Goal: Transaction & Acquisition: Purchase product/service

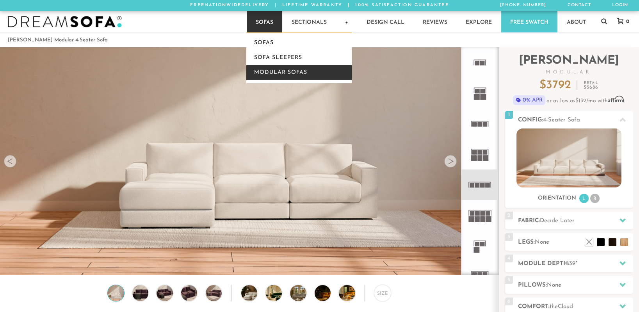
click at [278, 68] on link "Modular Sofas" at bounding box center [298, 72] width 105 height 15
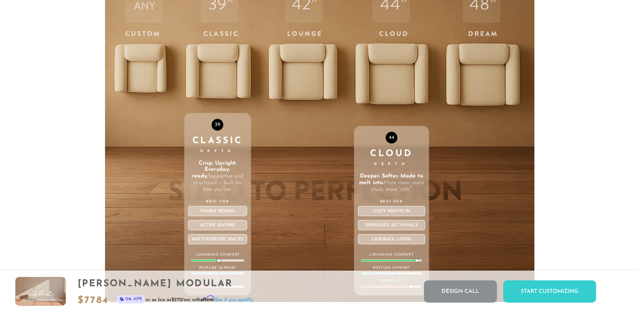
scroll to position [2797, 0]
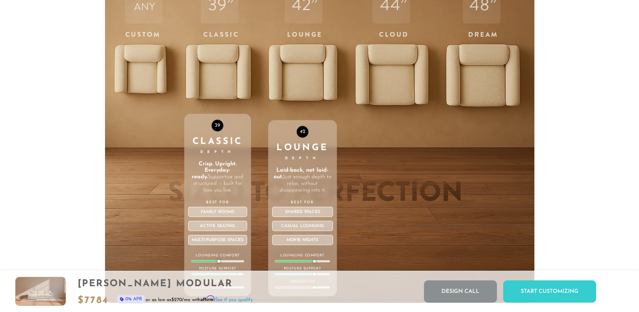
click at [297, 51] on div "42 Lounge Depth Laid-back, not laid-out. Just enough depth to relax, without di…" at bounding box center [302, 137] width 69 height 332
click at [295, 120] on div "42 Lounge Depth Laid-back, not laid-out. Just enough depth to relax, without di…" at bounding box center [302, 208] width 69 height 176
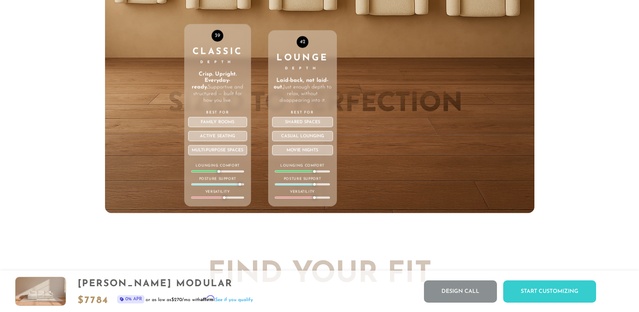
scroll to position [2886, 0]
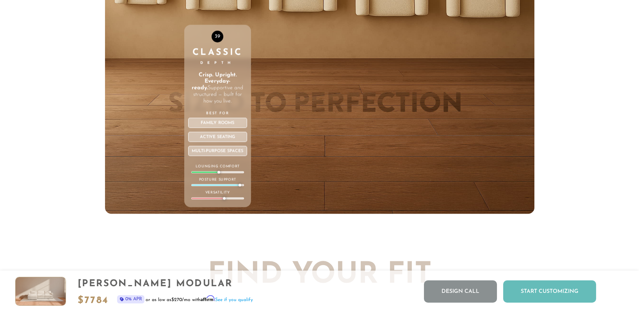
click at [520, 296] on div "Start Customizing" at bounding box center [550, 291] width 93 height 22
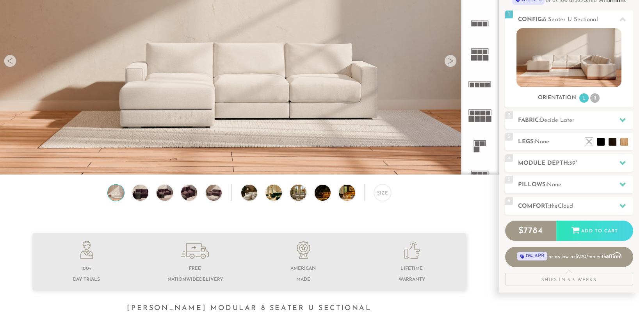
scroll to position [108, 0]
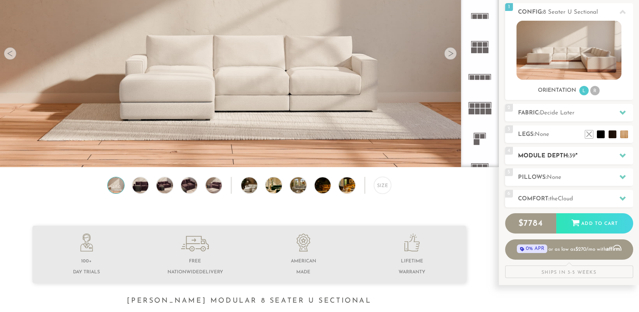
click at [584, 158] on h2 "Module Depth: 39 "" at bounding box center [575, 156] width 115 height 9
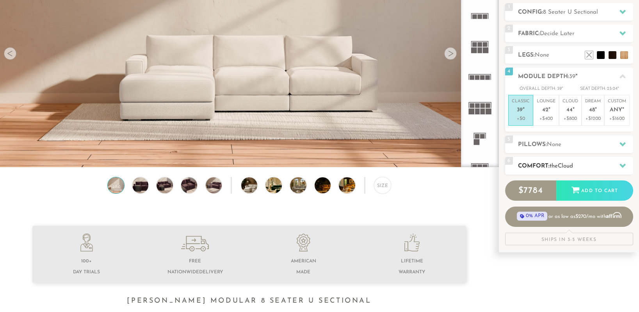
click at [547, 163] on h2 "Comfort: the Cloud" at bounding box center [575, 166] width 115 height 9
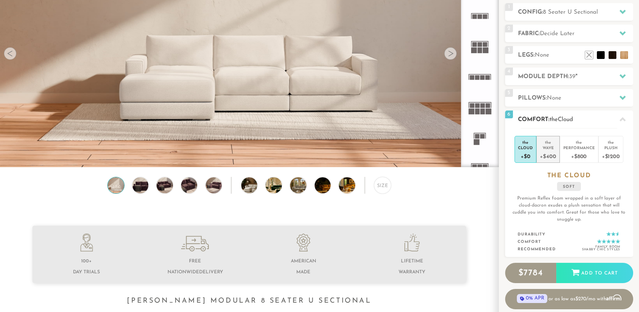
click at [550, 150] on div "+$400" at bounding box center [548, 155] width 16 height 11
click at [529, 149] on div "Cloud" at bounding box center [525, 147] width 15 height 5
click at [547, 151] on div "+$400" at bounding box center [548, 155] width 16 height 11
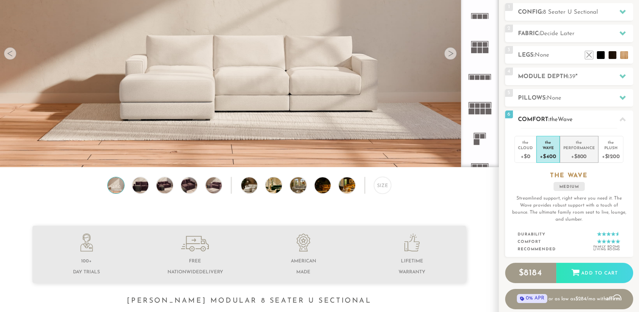
click at [577, 153] on div "+$800" at bounding box center [580, 155] width 32 height 11
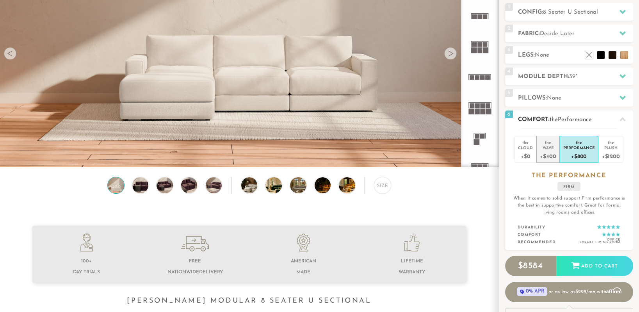
click at [547, 149] on div "Wave" at bounding box center [548, 147] width 16 height 5
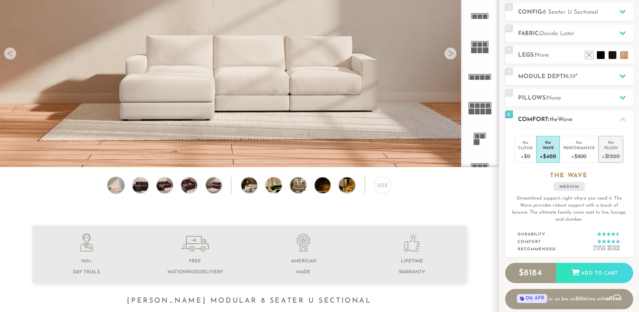
click at [610, 151] on div "+$1200" at bounding box center [611, 155] width 18 height 11
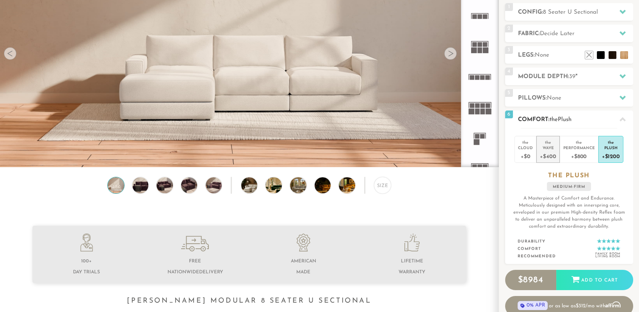
click at [548, 148] on div "Wave" at bounding box center [548, 147] width 16 height 5
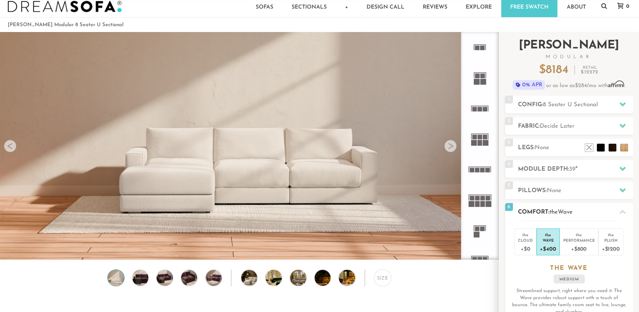
scroll to position [15, 0]
click at [570, 99] on div "1 Config: 8 Seater U Sectional R" at bounding box center [569, 105] width 128 height 18
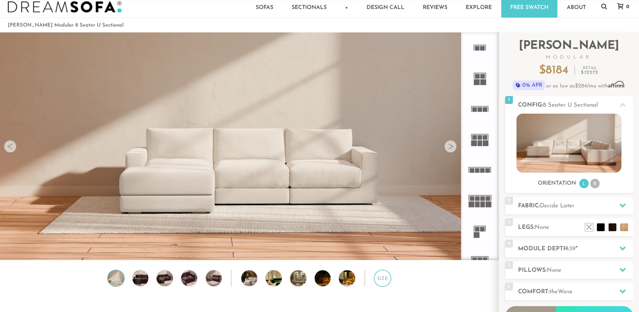
click at [380, 284] on div "Size" at bounding box center [382, 278] width 17 height 17
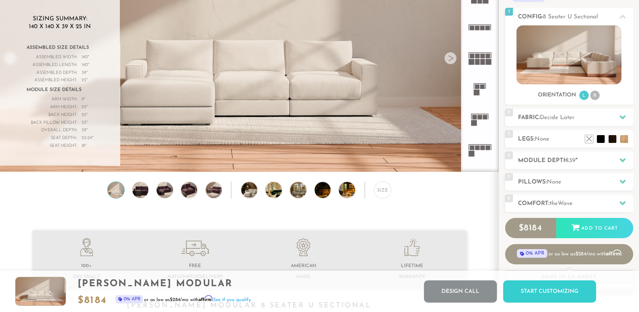
scroll to position [103, 0]
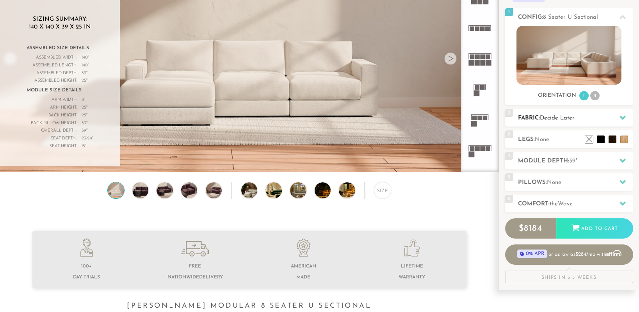
click at [572, 113] on div "2 Fabric: Decide Later" at bounding box center [569, 118] width 128 height 18
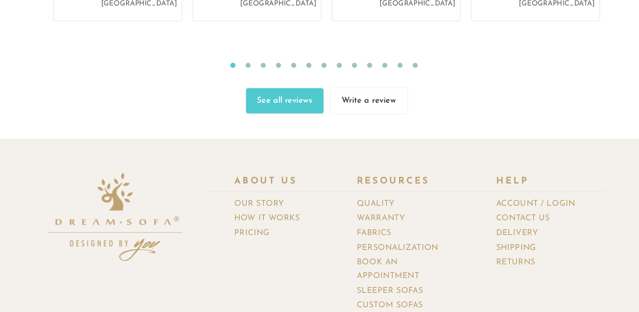
scroll to position [8561, 0]
click at [354, 222] on link "Quality" at bounding box center [360, 227] width 35 height 11
